Goal: Task Accomplishment & Management: Complete application form

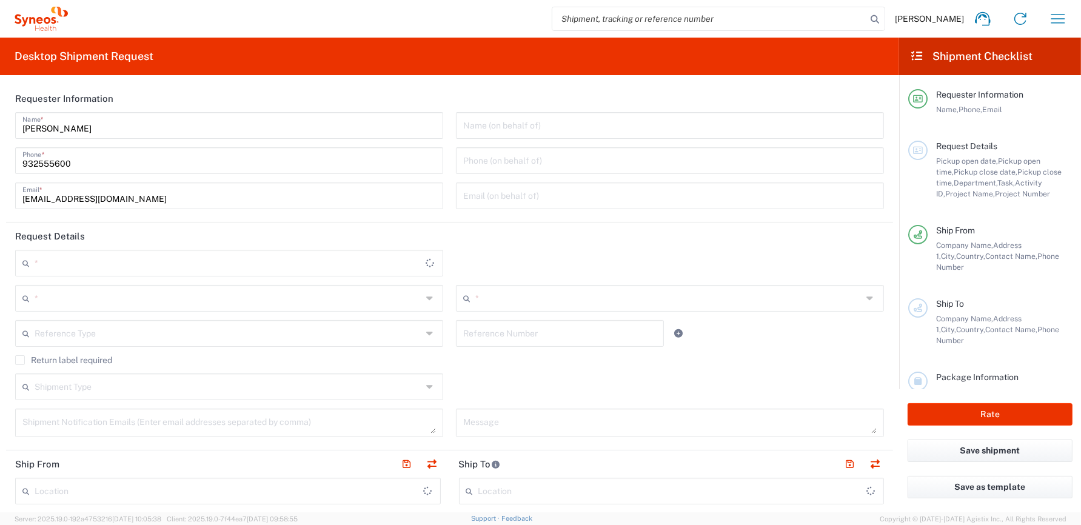
type input "8350"
type input "[GEOGRAPHIC_DATA]"
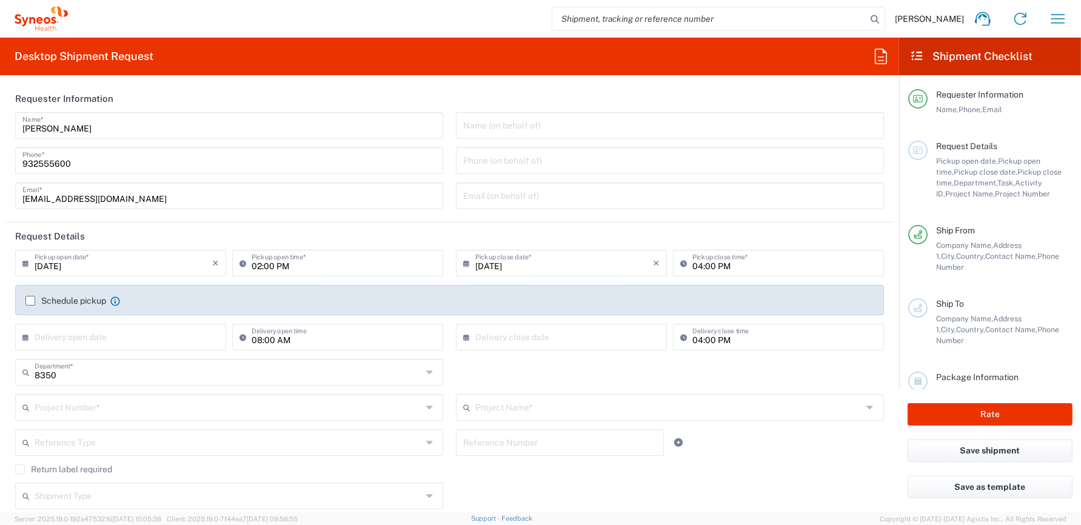
type input "Syneos Health Clinical [GEOGRAPHIC_DATA]"
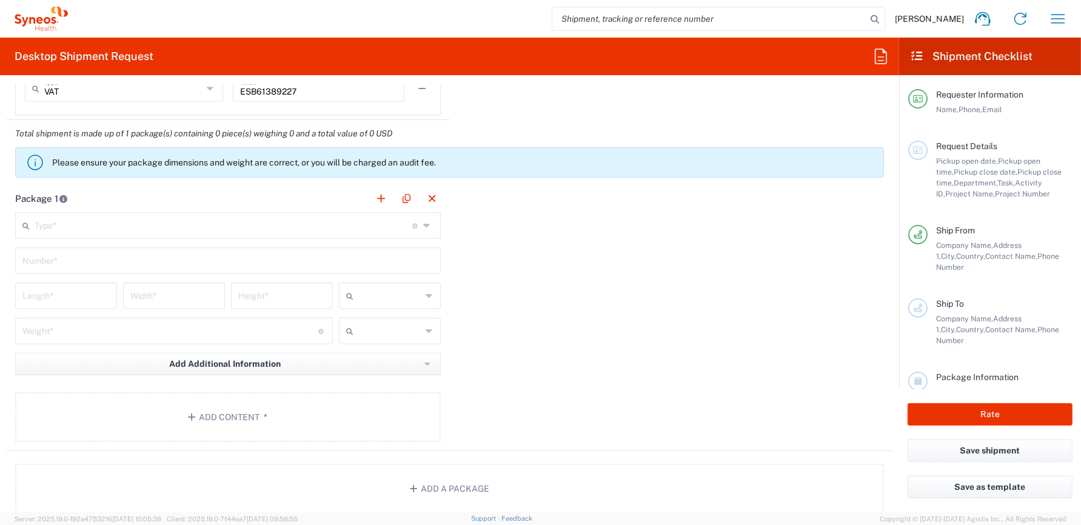
scroll to position [849, 0]
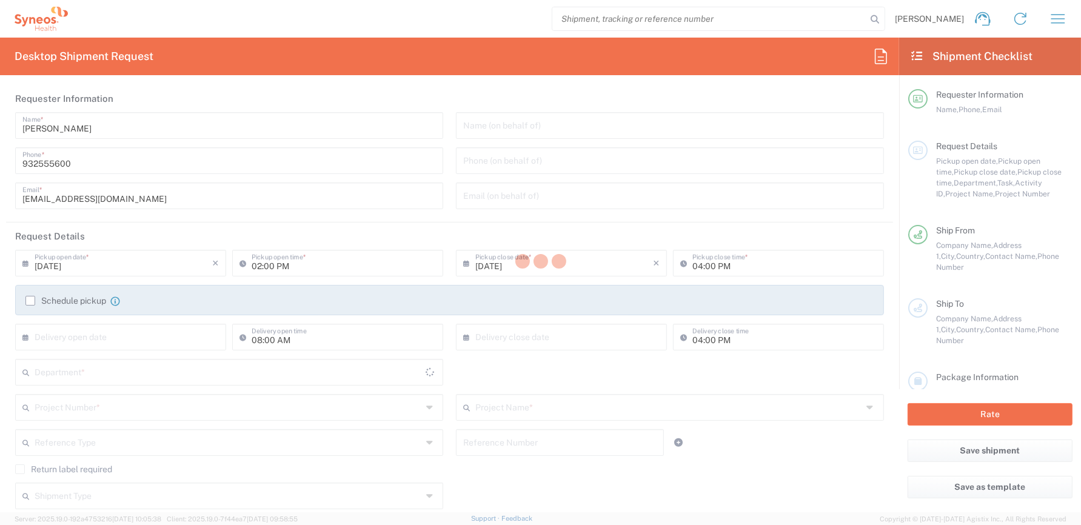
type input "8350"
type input "[GEOGRAPHIC_DATA]"
type input "Spain"
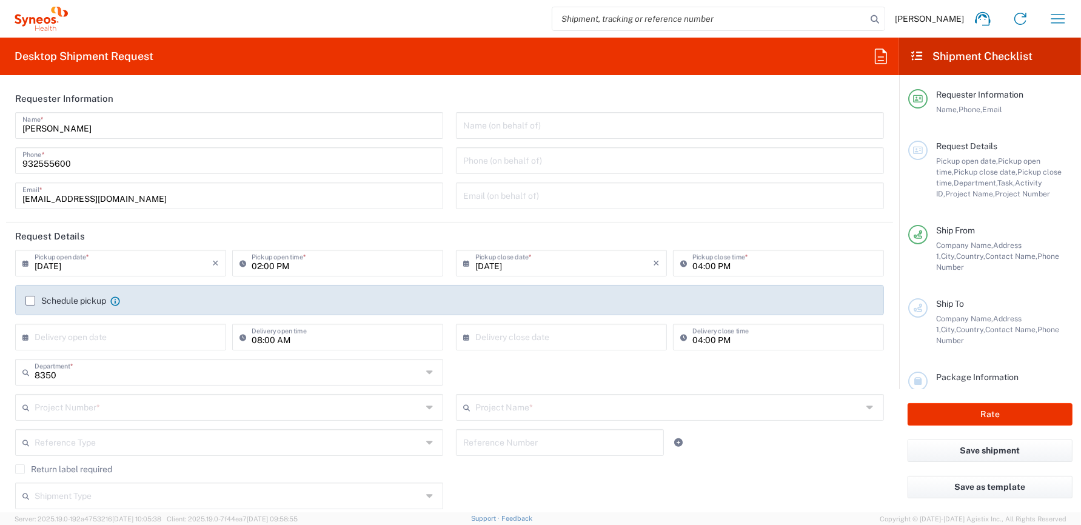
type input "Syneos Health Clinical Spain"
